Goal: Use online tool/utility: Utilize a website feature to perform a specific function

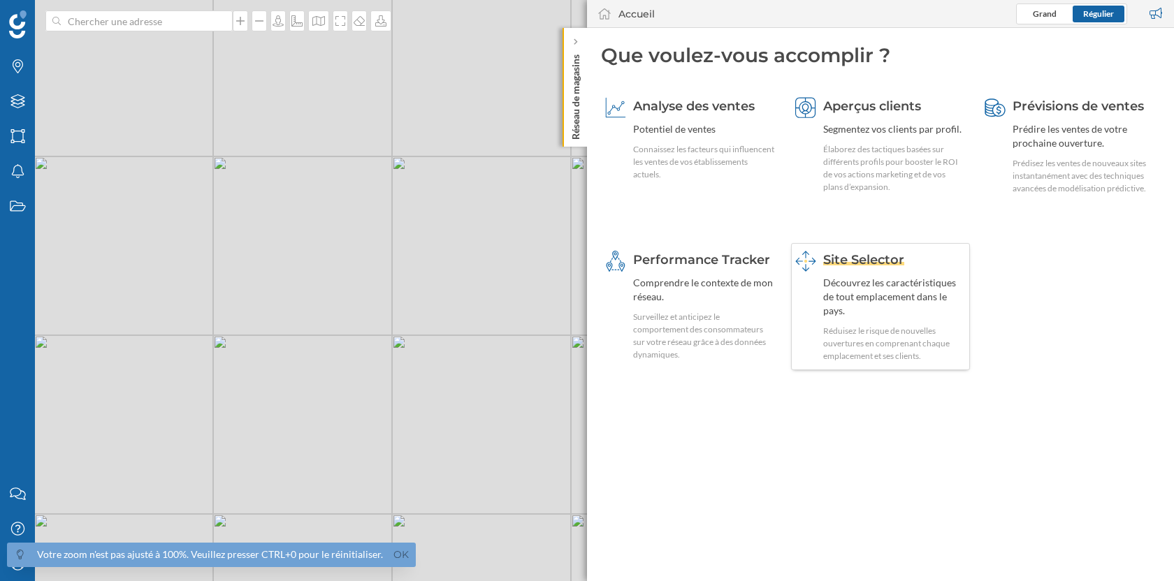
click at [850, 277] on div "Découvrez les caractéristiques de tout emplacement dans le pays." at bounding box center [894, 297] width 143 height 42
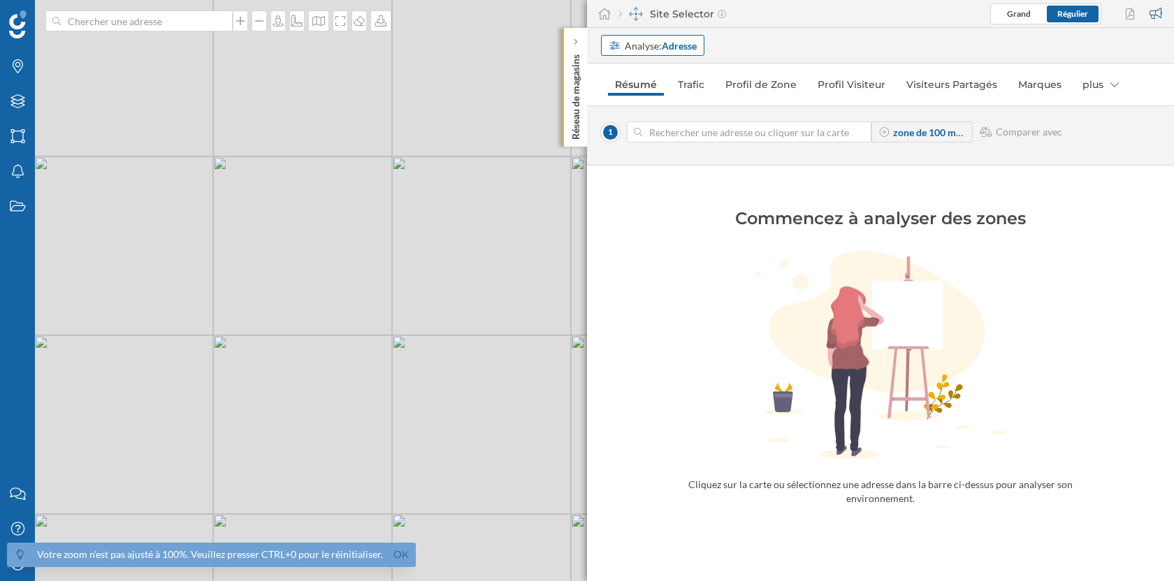
click at [676, 50] on strong "Adresse" at bounding box center [679, 46] width 35 height 12
drag, startPoint x: 672, startPoint y: 93, endPoint x: 713, endPoint y: 39, distance: 67.8
click at [713, 39] on body "Votre zoom n'est pas ajusté à 100%. Veuillez presser CTRL+0 pour le réinitialis…" at bounding box center [587, 290] width 1174 height 581
click at [713, 39] on div "Analyse: Adresse" at bounding box center [887, 45] width 573 height 21
click at [393, 553] on link "Ok" at bounding box center [401, 555] width 22 height 16
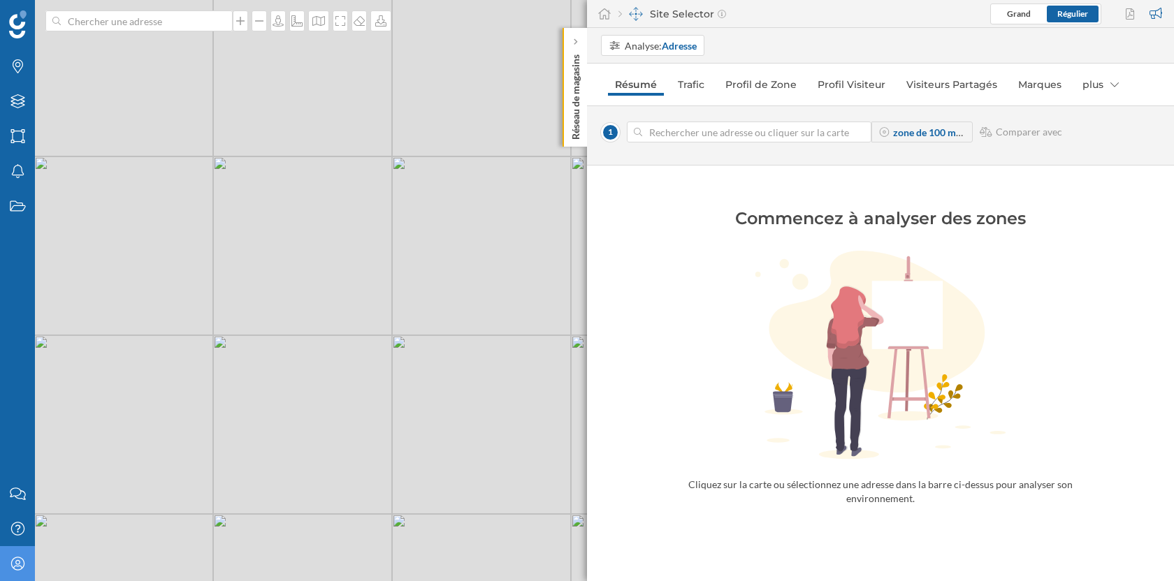
click at [27, 559] on div "Mon profil" at bounding box center [17, 563] width 35 height 35
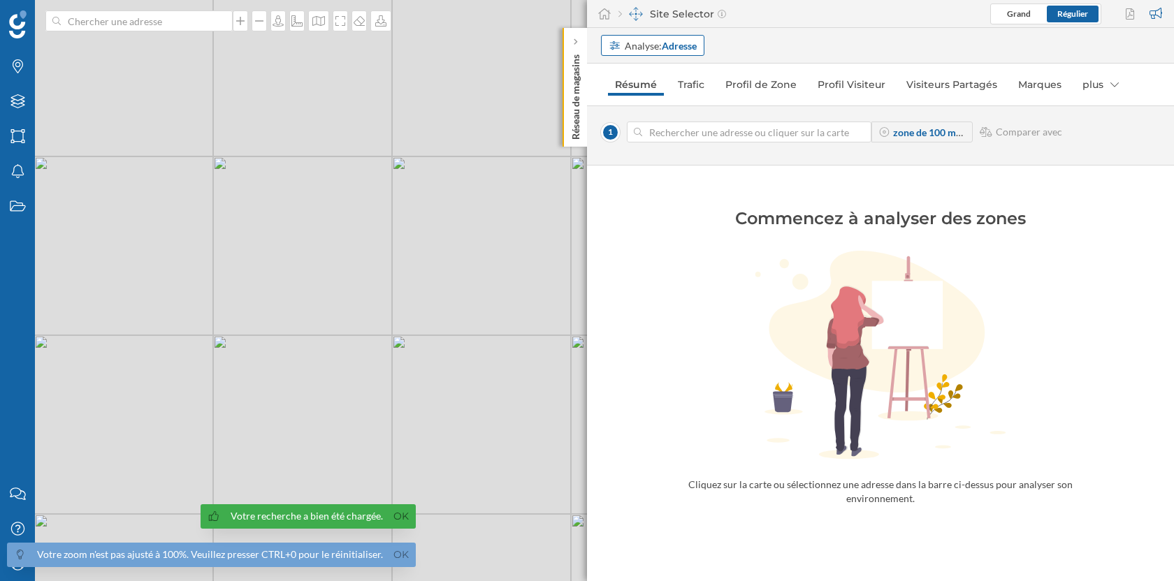
click at [646, 43] on div "Analyse: Adresse" at bounding box center [661, 45] width 72 height 15
click at [649, 68] on div "Adresse" at bounding box center [630, 74] width 42 height 15
click at [804, 126] on input at bounding box center [749, 132] width 214 height 21
click at [1114, 87] on div "plus" at bounding box center [1100, 84] width 50 height 22
click at [872, 58] on div "Analyse: Adresse" at bounding box center [880, 46] width 587 height 36
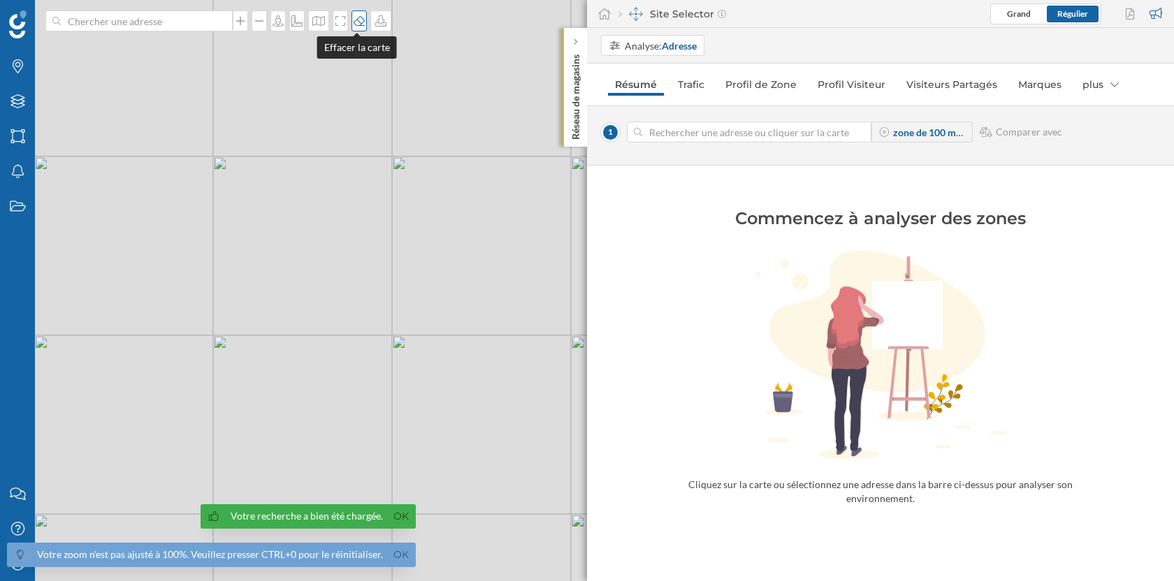
click at [351, 28] on div at bounding box center [358, 20] width 15 height 21
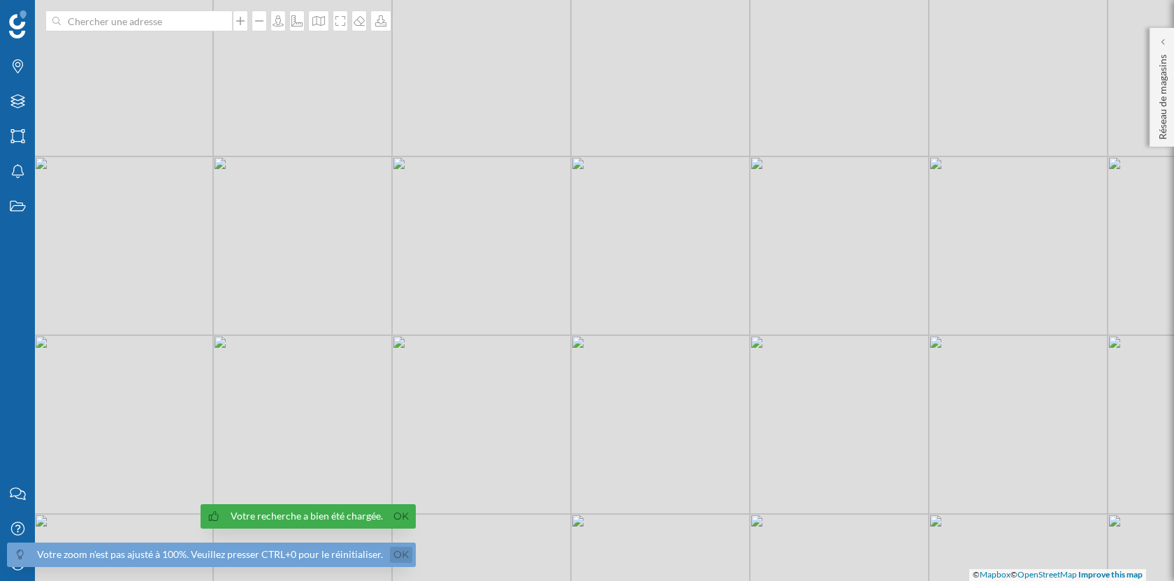
click at [396, 551] on link "Ok" at bounding box center [401, 555] width 22 height 16
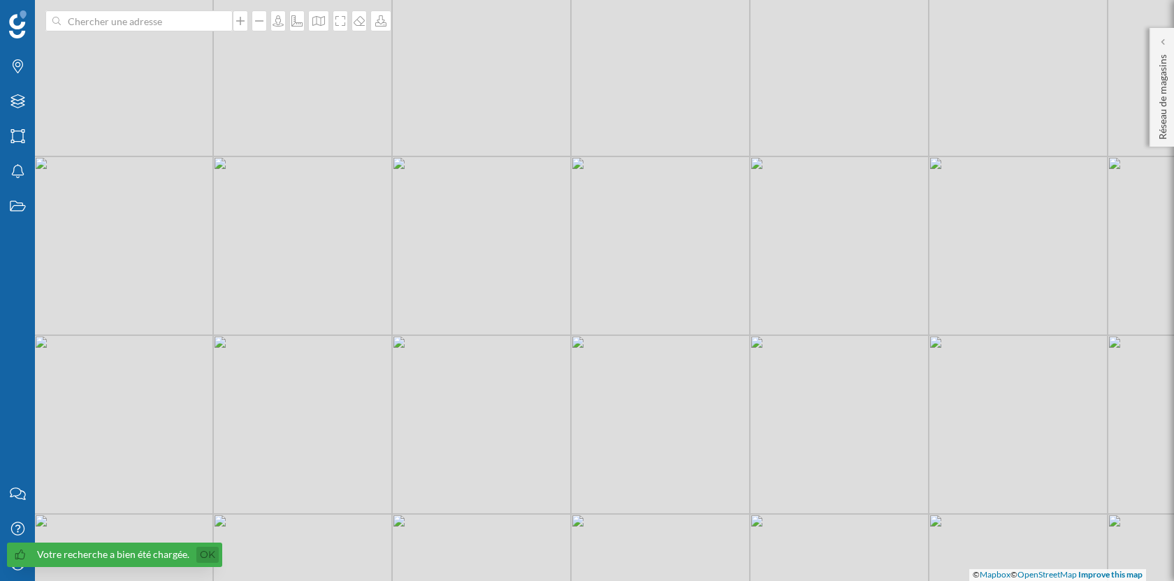
click at [208, 555] on link "Ok" at bounding box center [207, 555] width 22 height 16
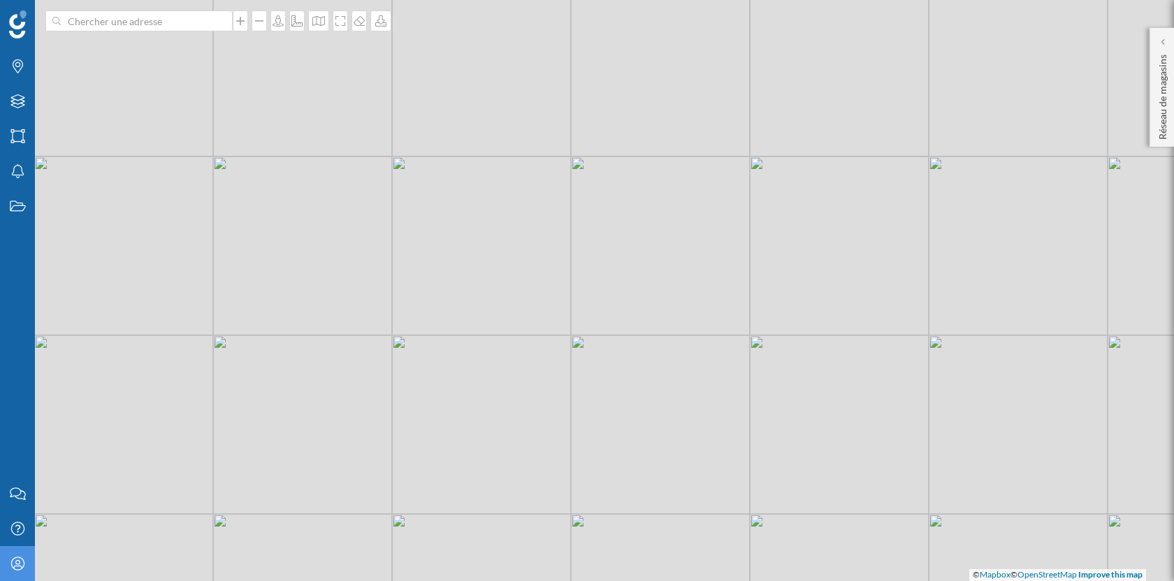
click at [20, 568] on icon "Mon profil" at bounding box center [17, 564] width 17 height 14
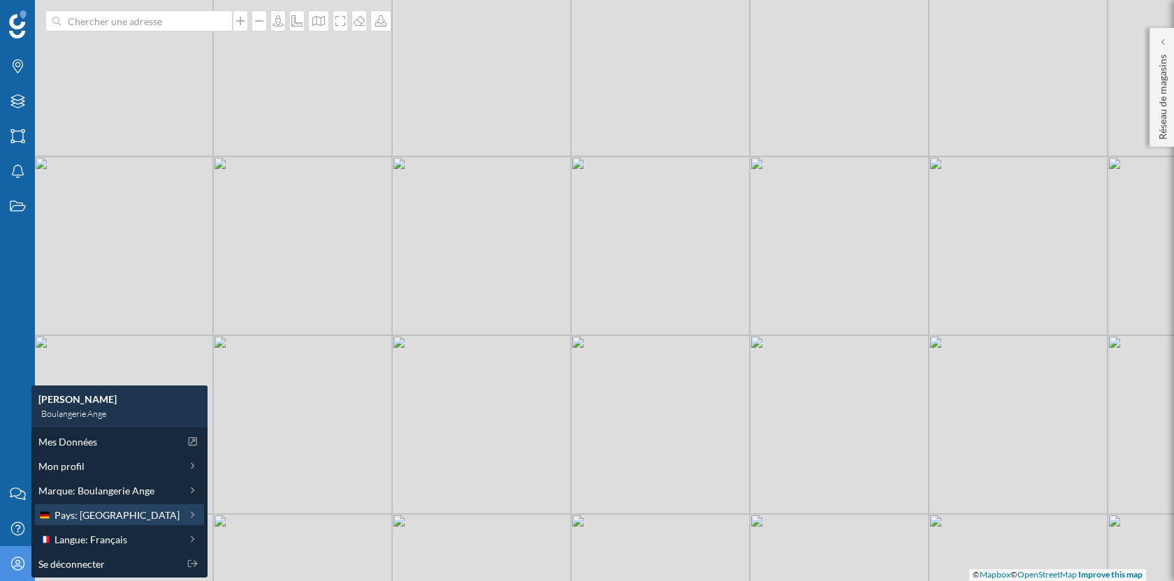
click at [87, 521] on span "Pays: [GEOGRAPHIC_DATA]" at bounding box center [116, 515] width 125 height 15
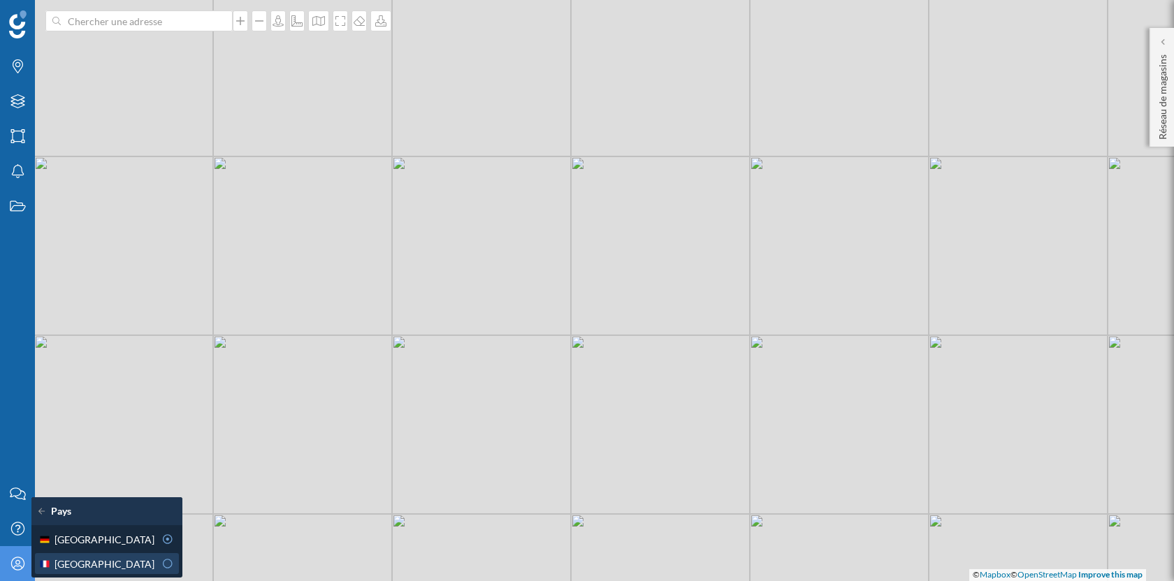
click at [87, 558] on div "[GEOGRAPHIC_DATA]" at bounding box center [96, 564] width 116 height 15
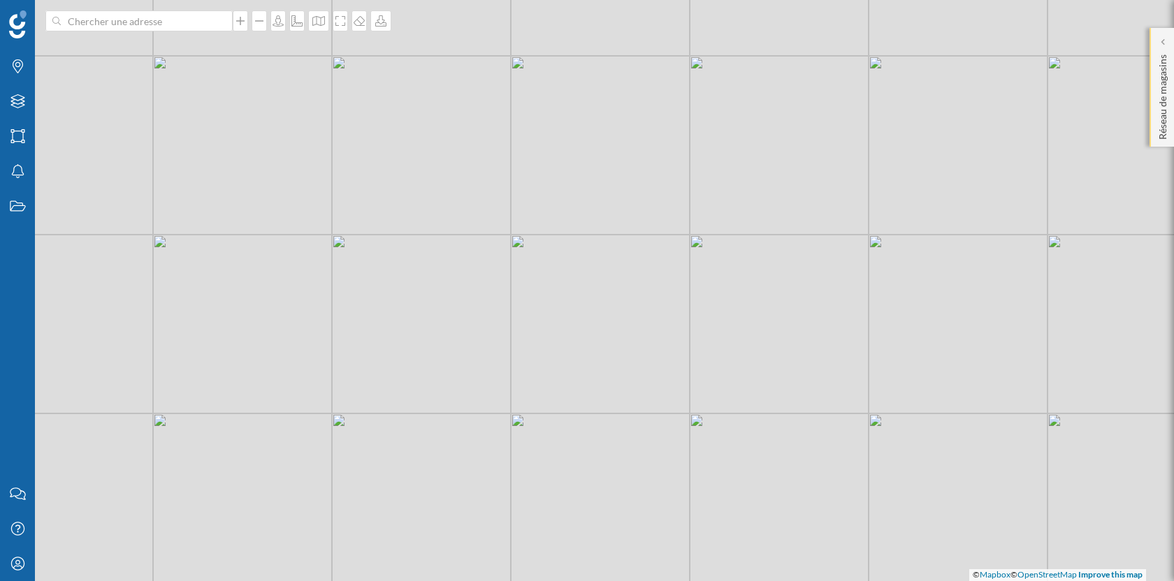
click at [1168, 63] on p "Réseau de magasins" at bounding box center [1163, 94] width 14 height 91
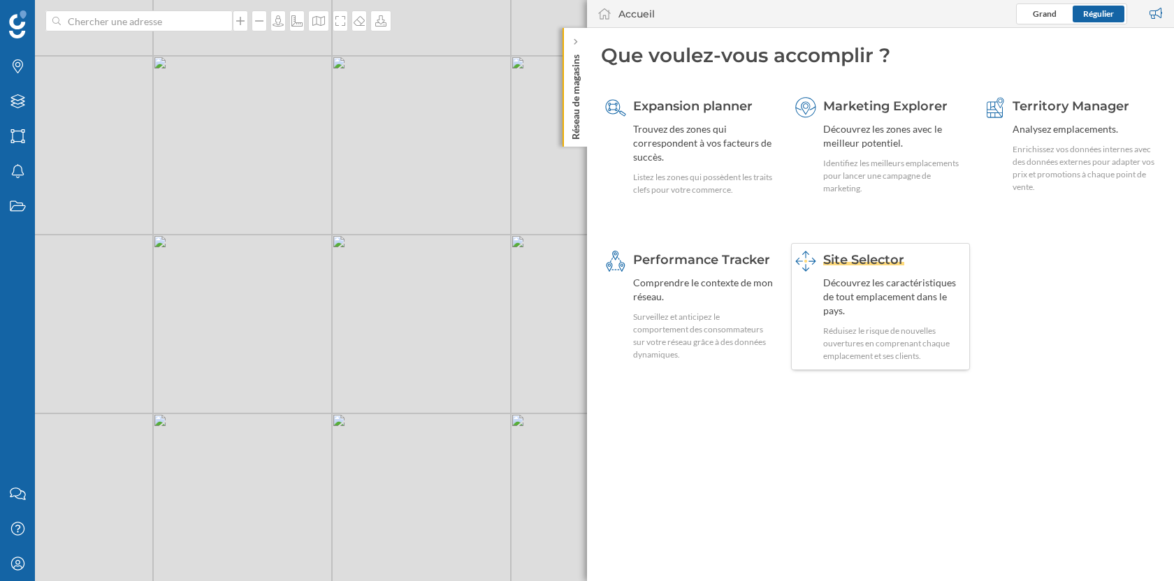
click at [889, 308] on div "Site Selector Découvrez les caractéristiques de tout emplacement dans le pays. …" at bounding box center [894, 307] width 143 height 112
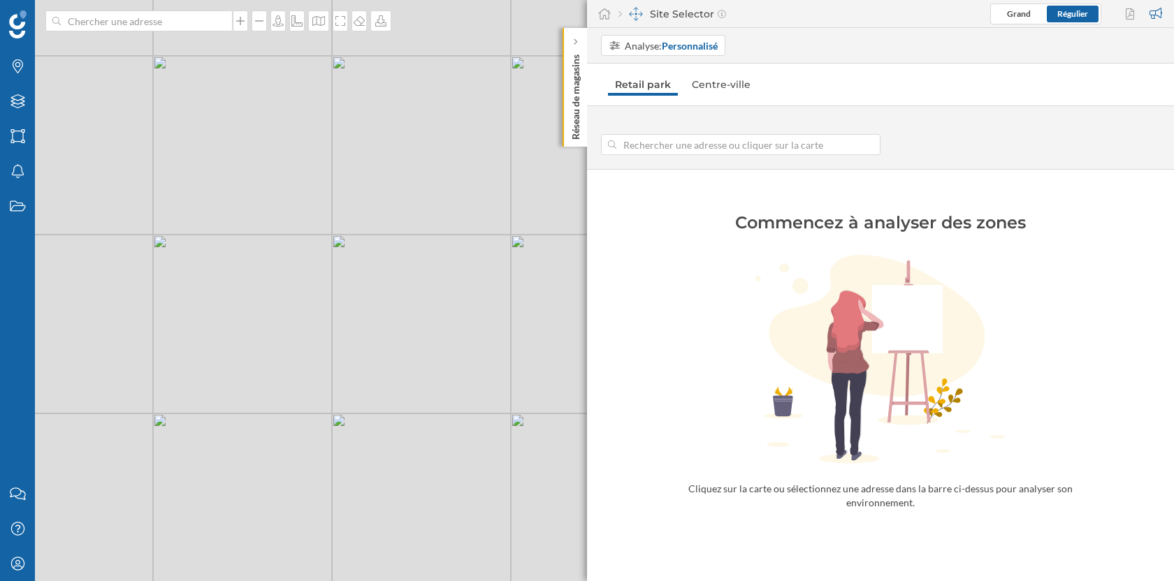
click at [665, 137] on input at bounding box center [740, 144] width 249 height 21
click at [485, 289] on div "© Mapbox © OpenStreetMap Improve this map" at bounding box center [587, 290] width 1174 height 581
type input "[STREET_ADDRESS]"
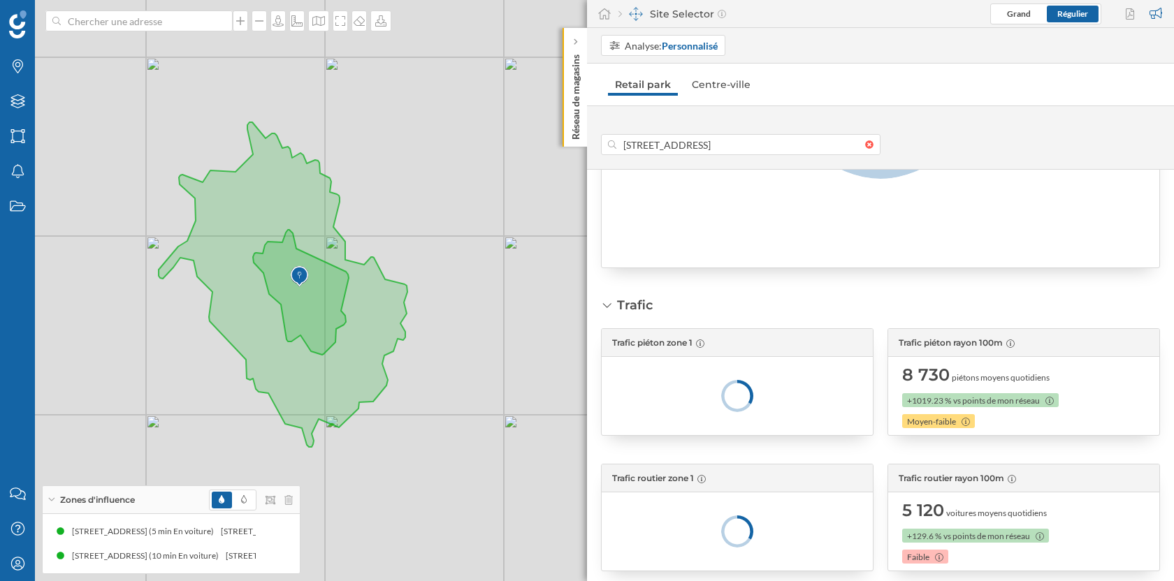
scroll to position [259, 0]
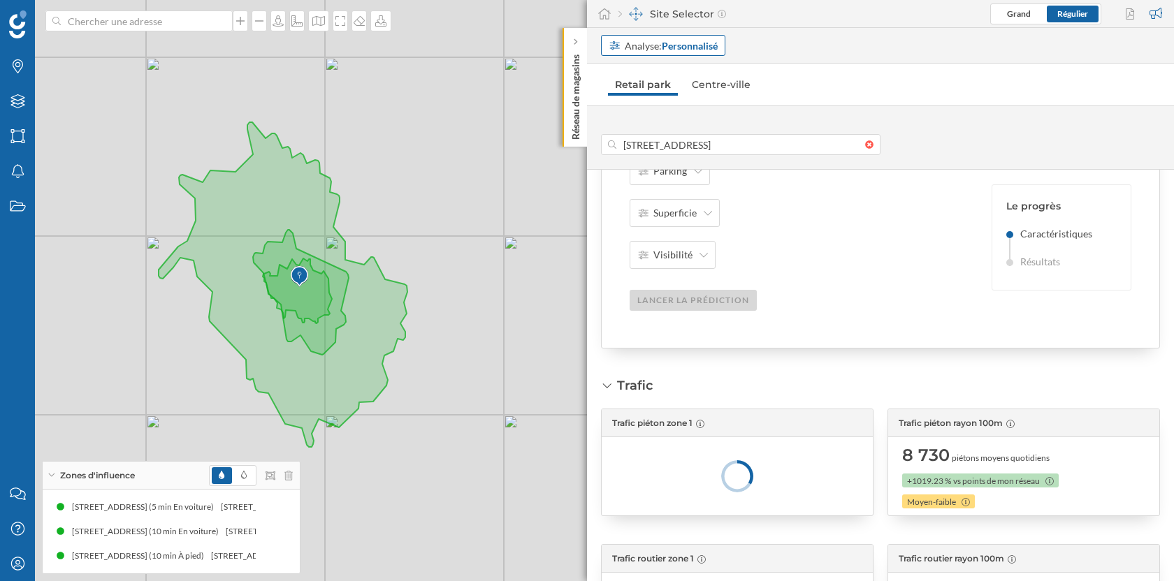
click at [690, 51] on div "Analyse: Personnalisé" at bounding box center [671, 45] width 93 height 15
click at [681, 95] on div "Adresse" at bounding box center [663, 99] width 108 height 15
